Goal: Task Accomplishment & Management: Use online tool/utility

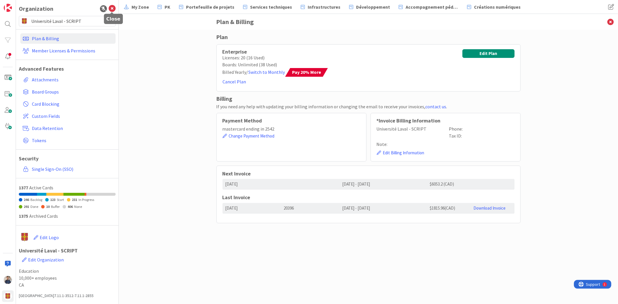
click at [111, 7] on icon at bounding box center [112, 8] width 7 height 7
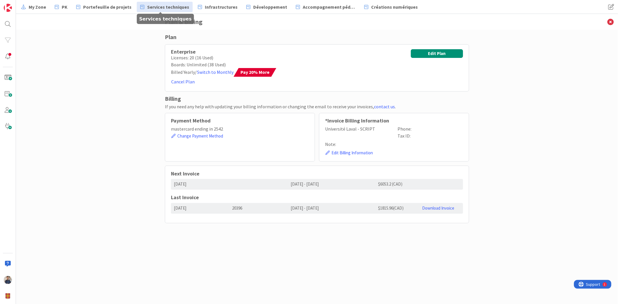
click at [159, 5] on span "Services techniques" at bounding box center [168, 6] width 42 height 7
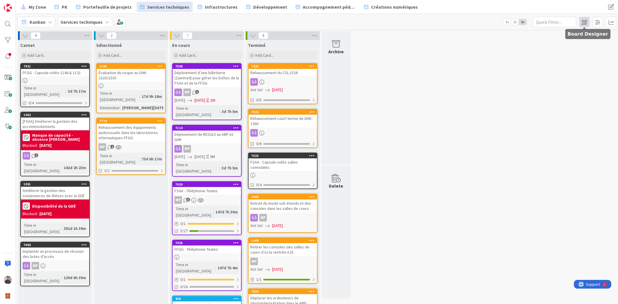
click at [586, 23] on span at bounding box center [584, 22] width 10 height 10
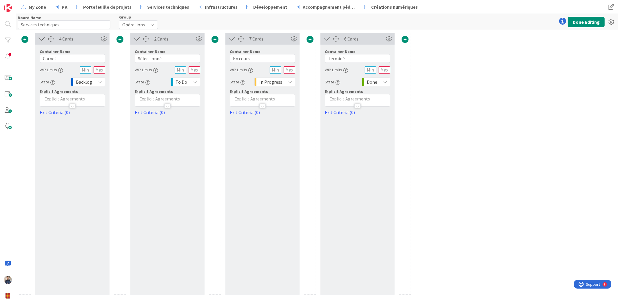
click at [122, 39] on span at bounding box center [119, 39] width 7 height 7
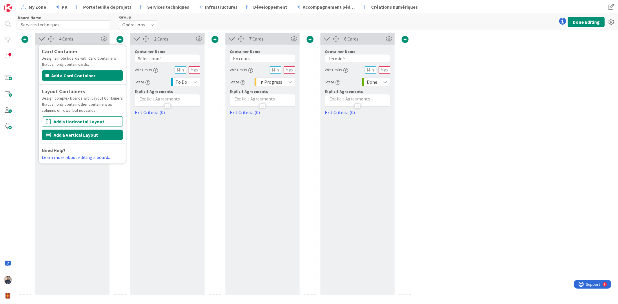
click at [82, 134] on button "Add a Vertical Layout" at bounding box center [82, 135] width 81 height 10
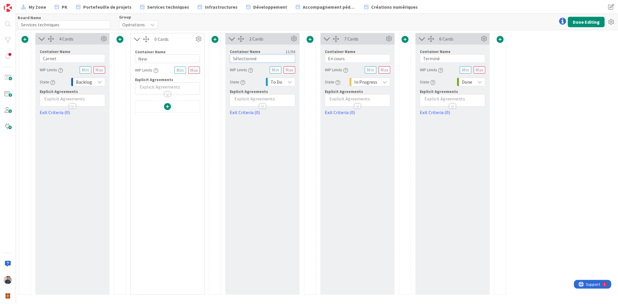
click at [248, 57] on input "Sélectionné" at bounding box center [262, 58] width 65 height 9
type input "H26"
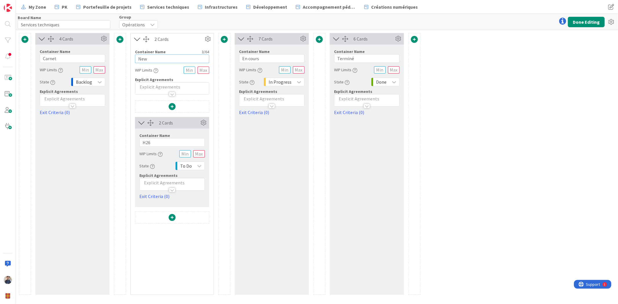
click at [155, 57] on input "New" at bounding box center [172, 58] width 74 height 9
type input "Sélectionné"
click at [171, 218] on span at bounding box center [172, 217] width 7 height 7
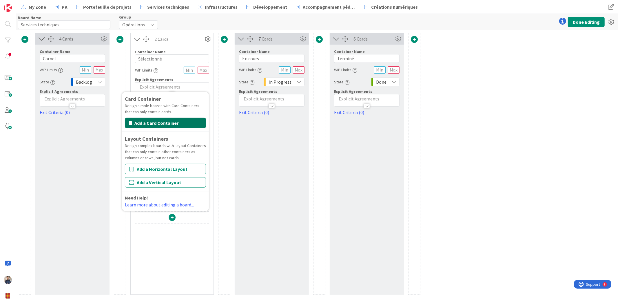
click at [157, 124] on button "Add a Card Container" at bounding box center [165, 123] width 81 height 10
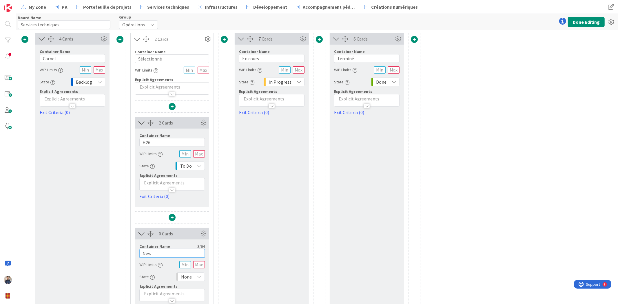
click at [166, 252] on input "New" at bounding box center [171, 253] width 65 height 9
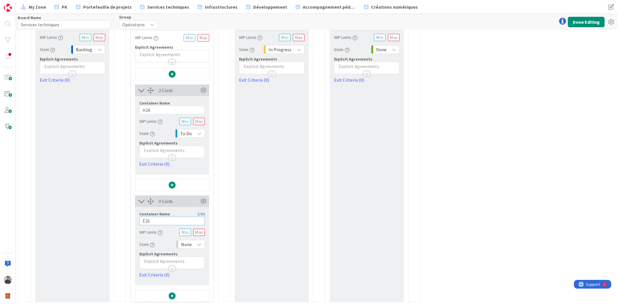
scroll to position [34, 0]
type input "É26"
click at [198, 247] on div "None" at bounding box center [190, 243] width 29 height 9
click at [200, 212] on span "To Do" at bounding box center [215, 209] width 48 height 9
click at [173, 293] on span at bounding box center [172, 294] width 7 height 7
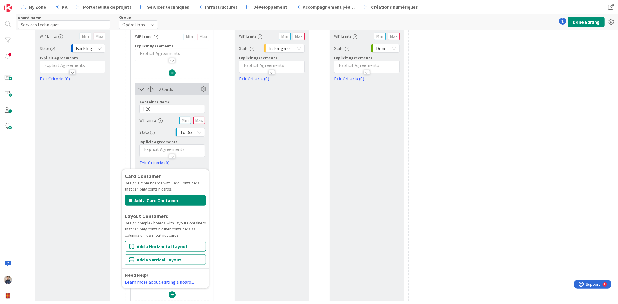
click at [225, 218] on div at bounding box center [224, 150] width 12 height 302
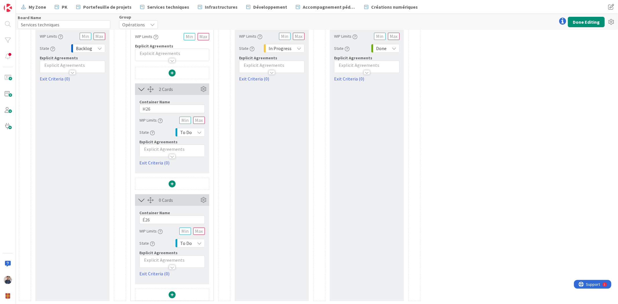
click at [175, 291] on span at bounding box center [172, 294] width 7 height 7
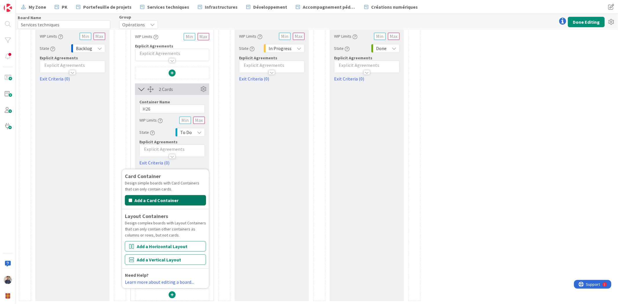
click at [169, 200] on button "Add a Card Container" at bounding box center [165, 200] width 81 height 10
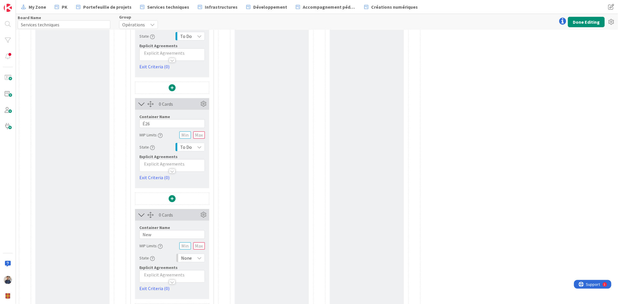
click at [189, 257] on span "None" at bounding box center [186, 258] width 11 height 8
click at [193, 222] on span "To Do" at bounding box center [215, 224] width 48 height 9
click at [167, 232] on input "New" at bounding box center [171, 234] width 65 height 9
type input "A26"
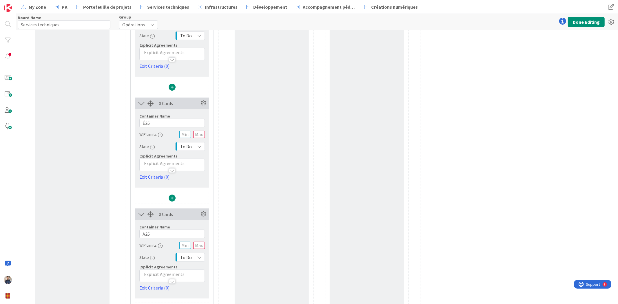
click at [222, 198] on div at bounding box center [224, 109] width 12 height 413
click at [586, 21] on button "Done Editing" at bounding box center [586, 22] width 37 height 10
